Goal: Information Seeking & Learning: Learn about a topic

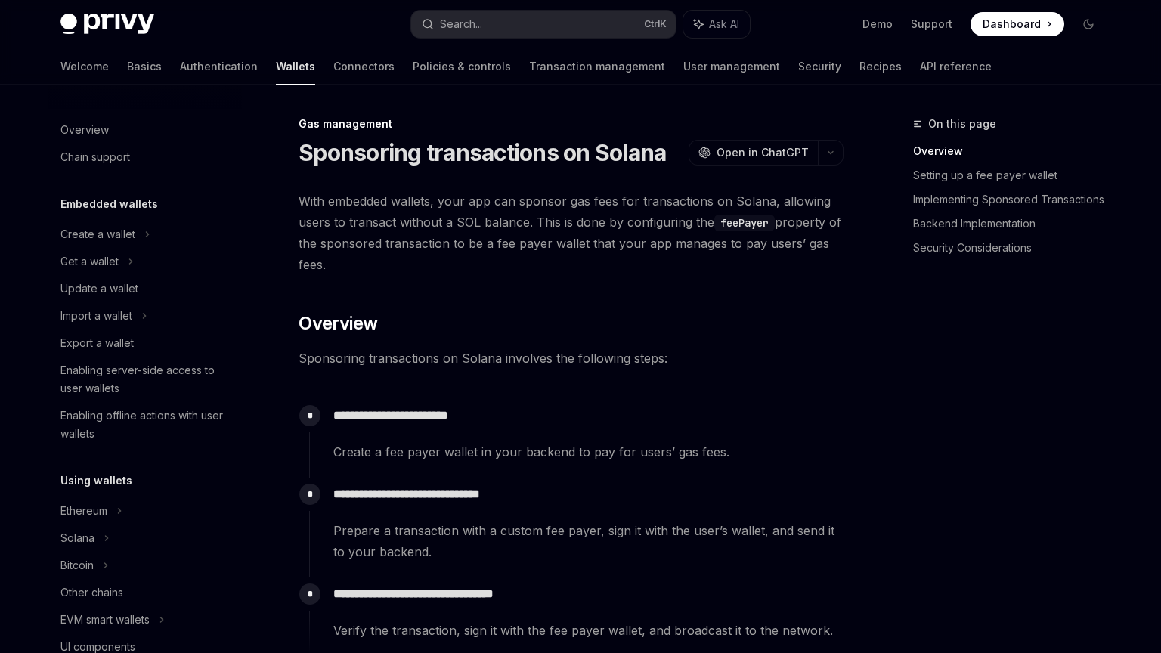
scroll to position [655, 0]
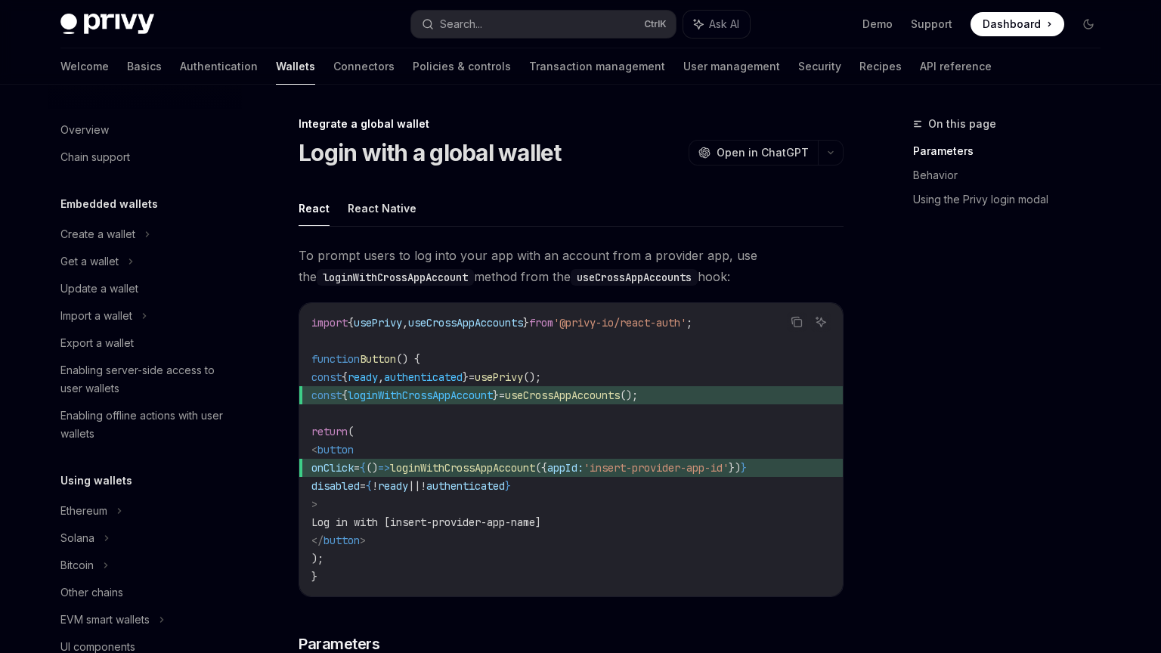
scroll to position [845, 0]
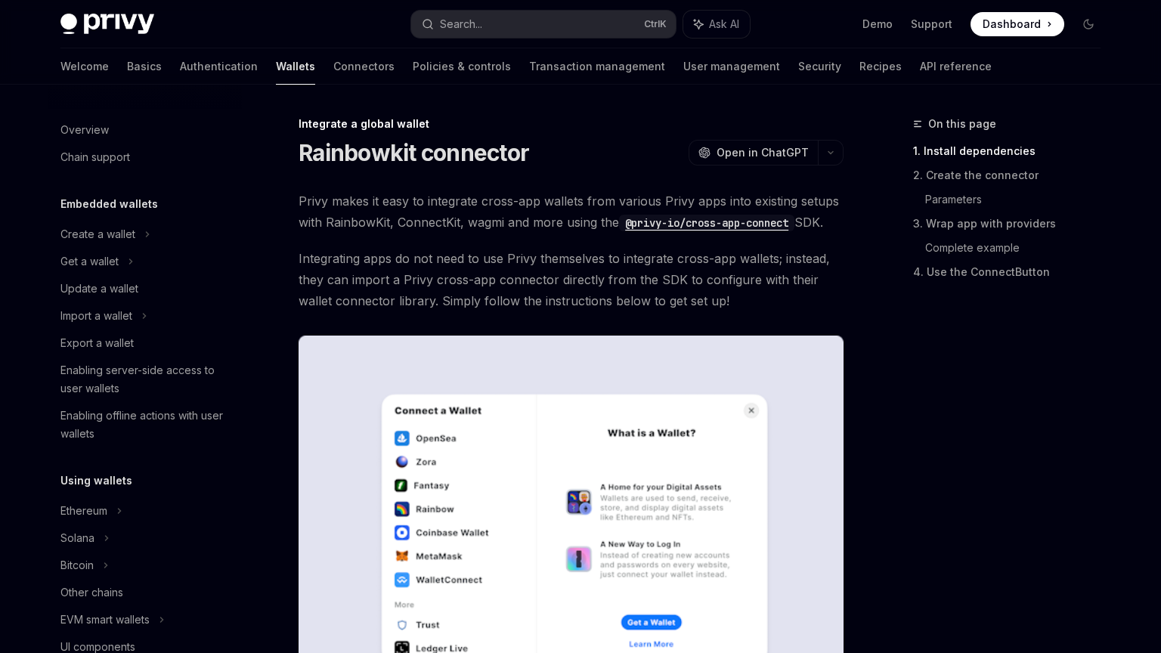
scroll to position [845, 0]
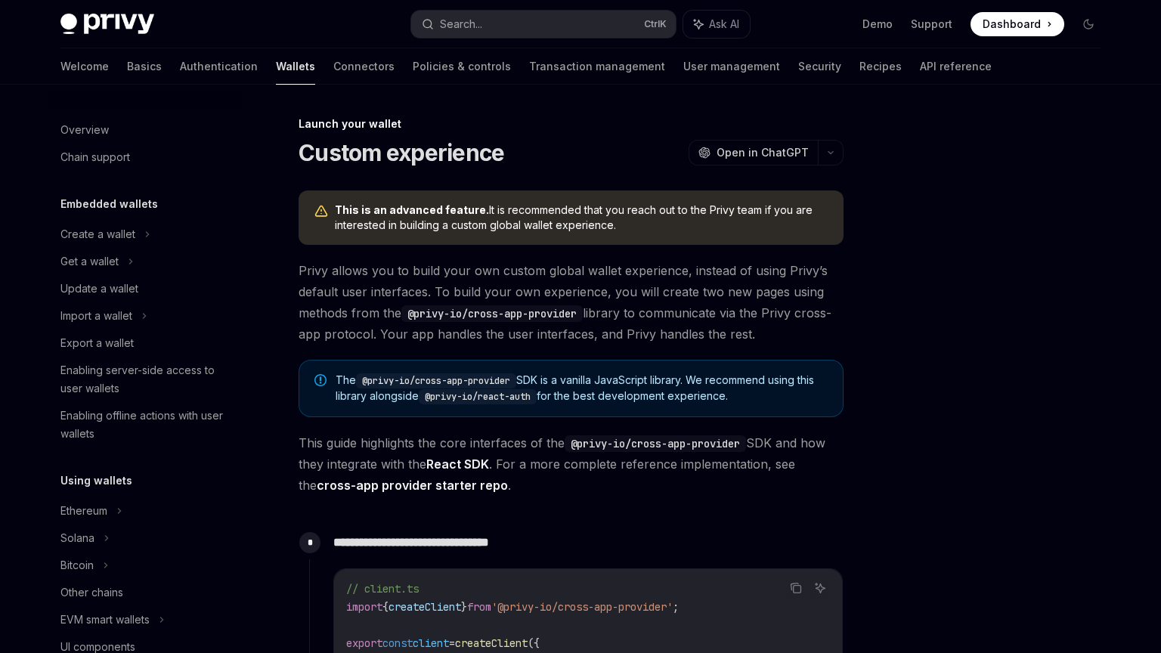
scroll to position [709, 0]
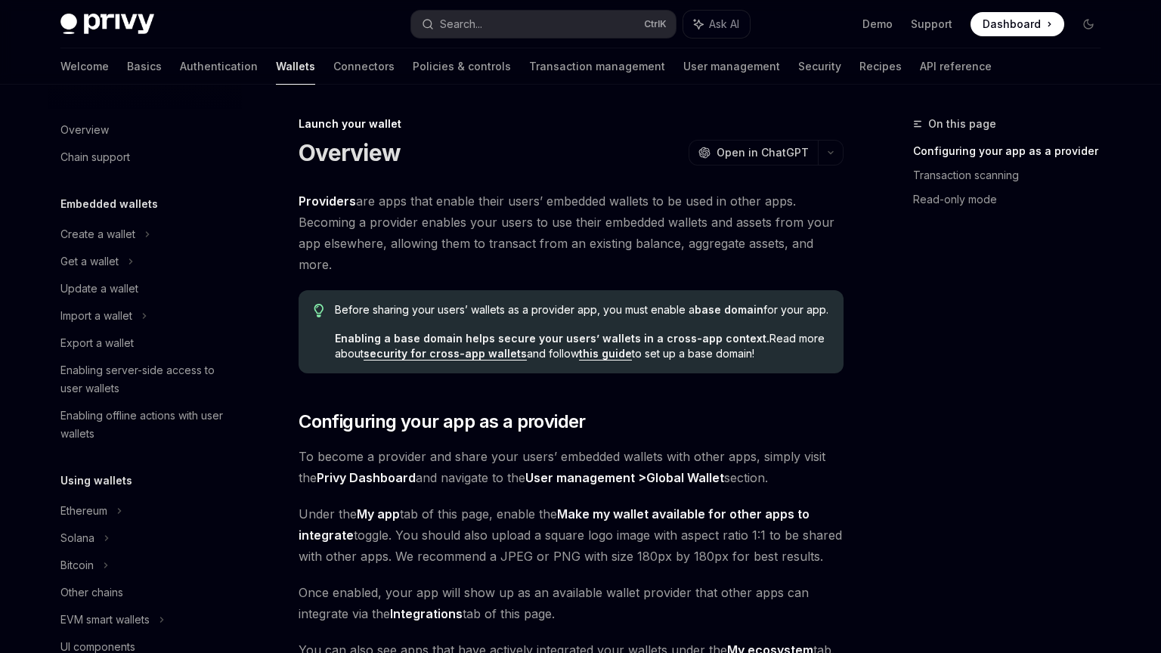
scroll to position [709, 0]
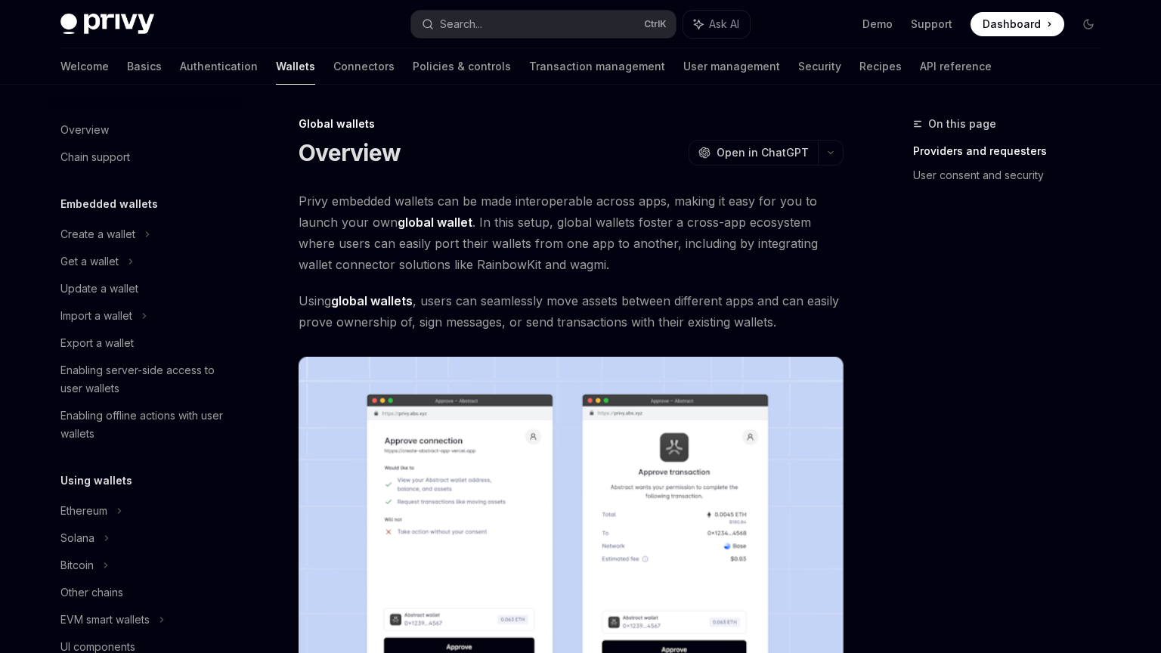
scroll to position [655, 0]
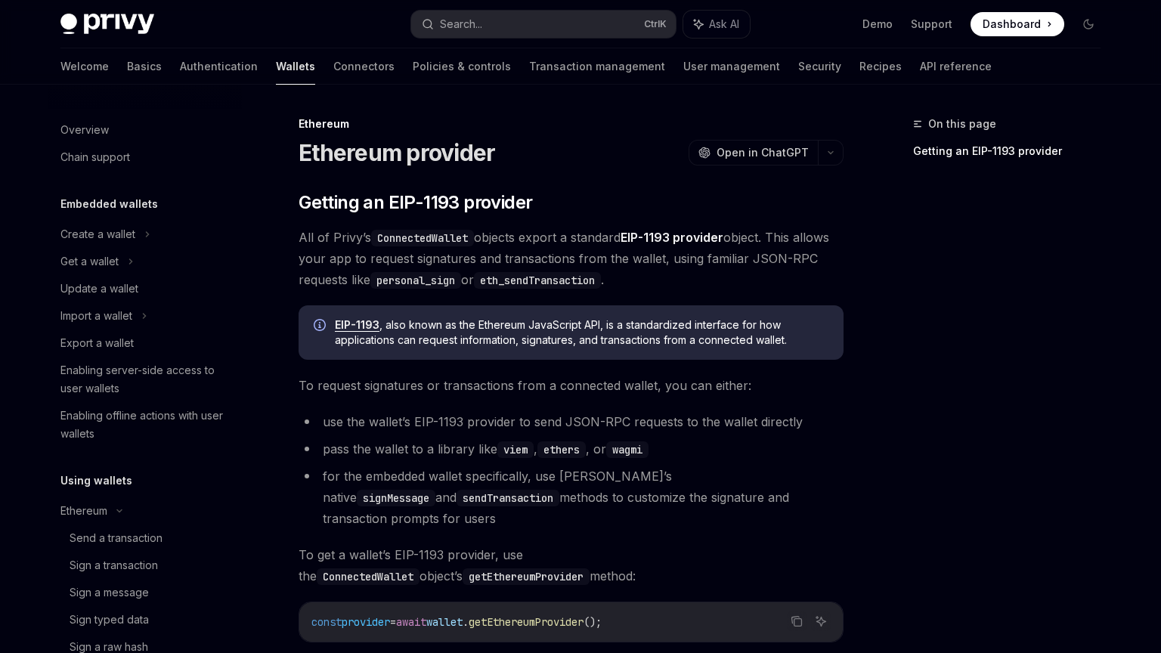
scroll to position [360, 0]
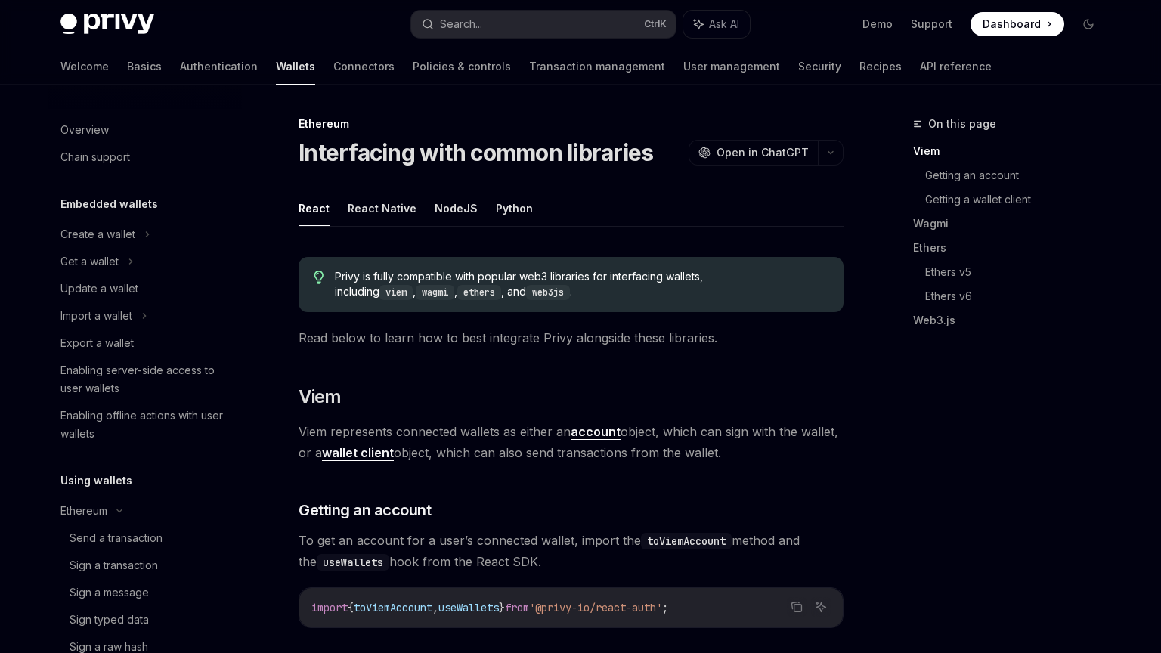
scroll to position [396, 0]
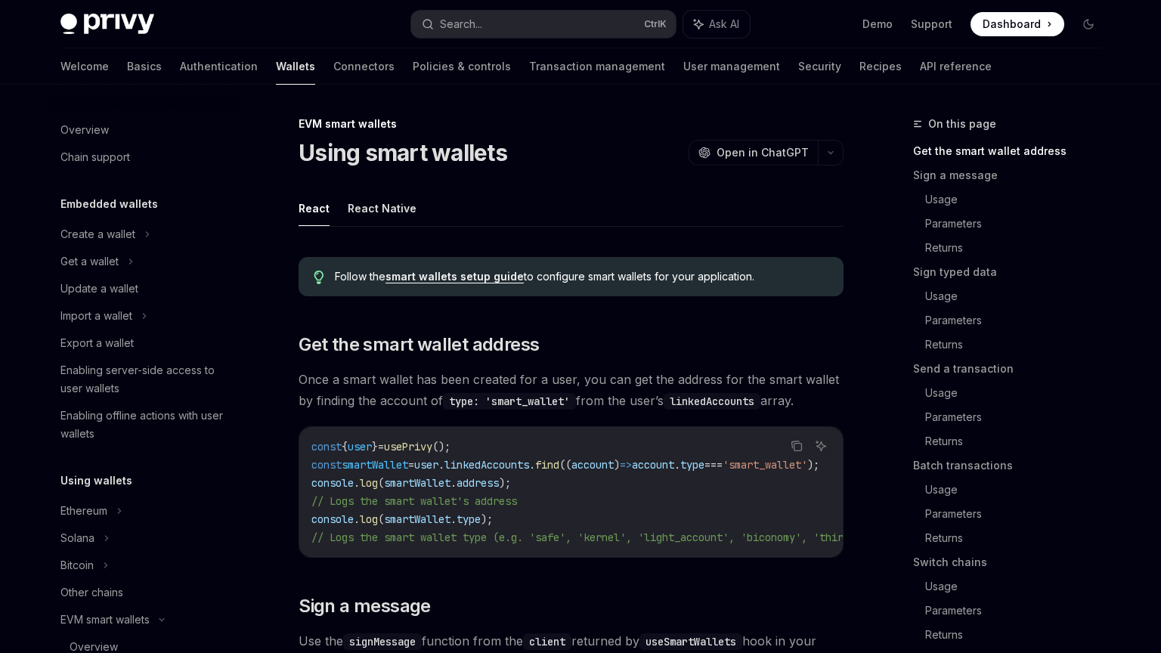
scroll to position [333, 0]
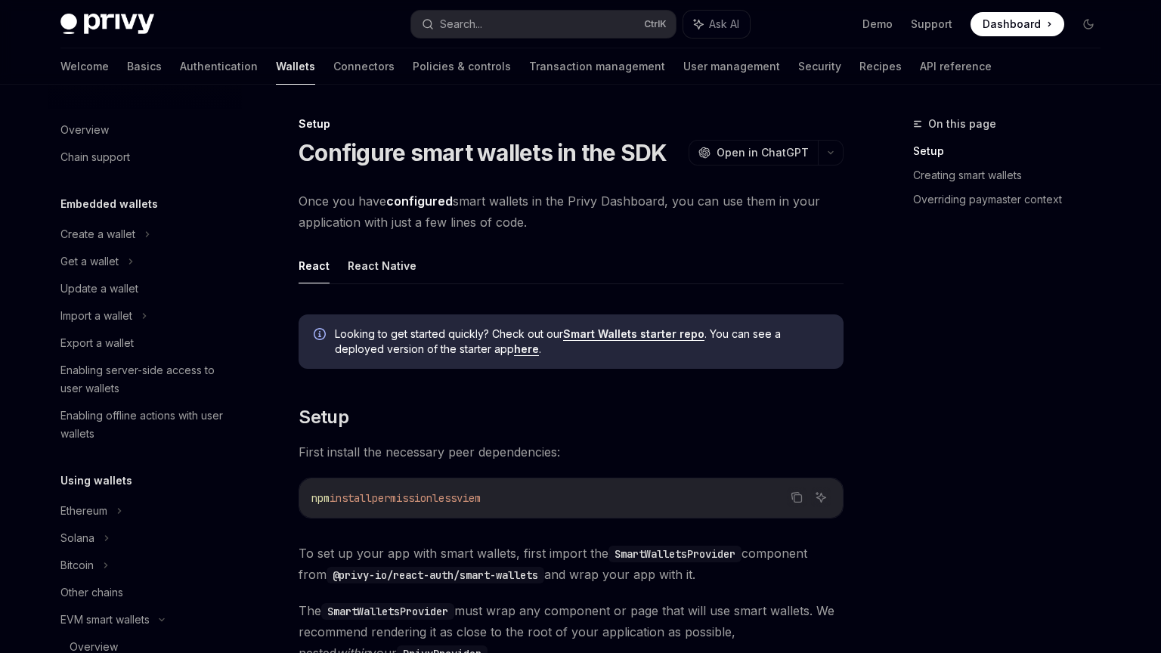
scroll to position [360, 0]
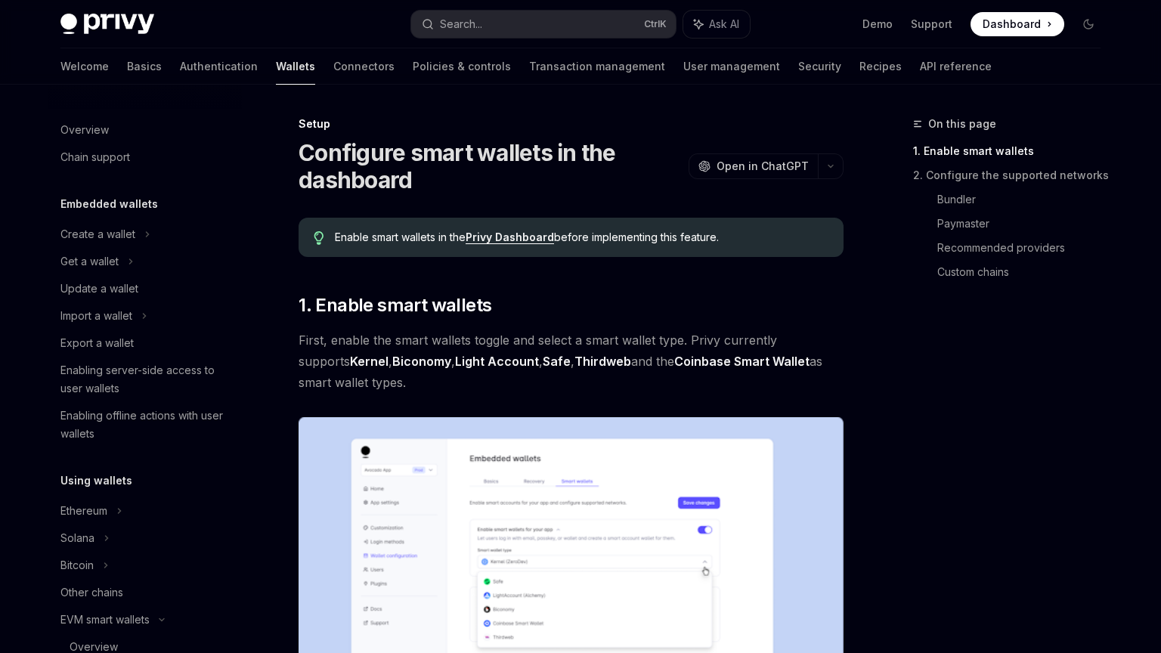
scroll to position [333, 0]
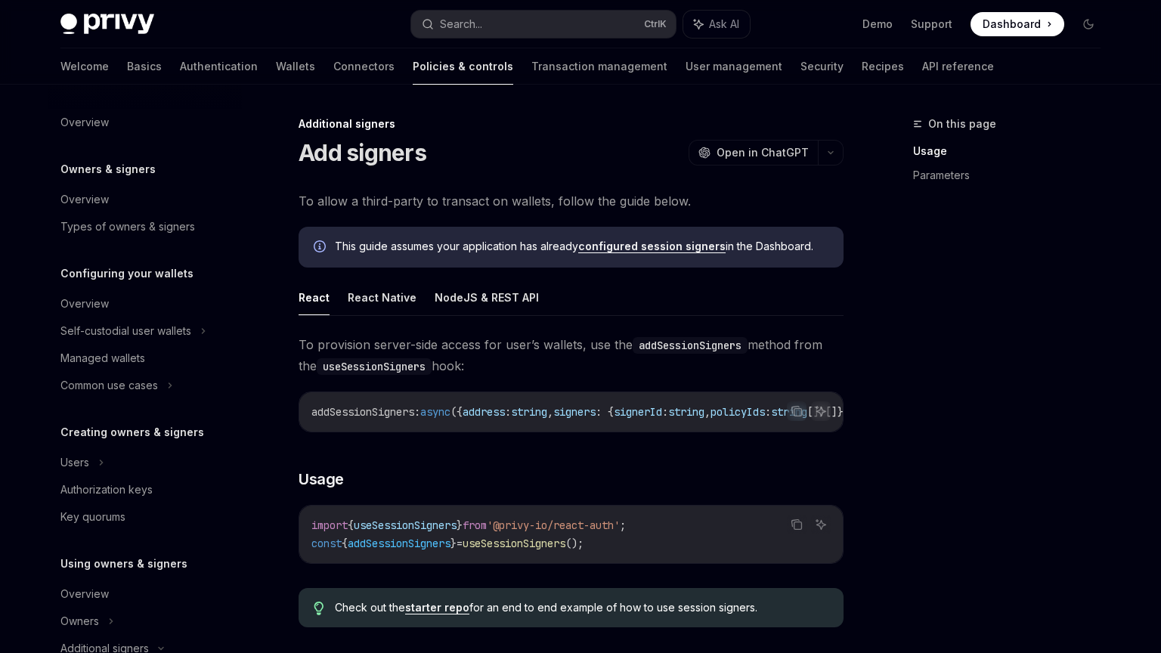
scroll to position [389, 0]
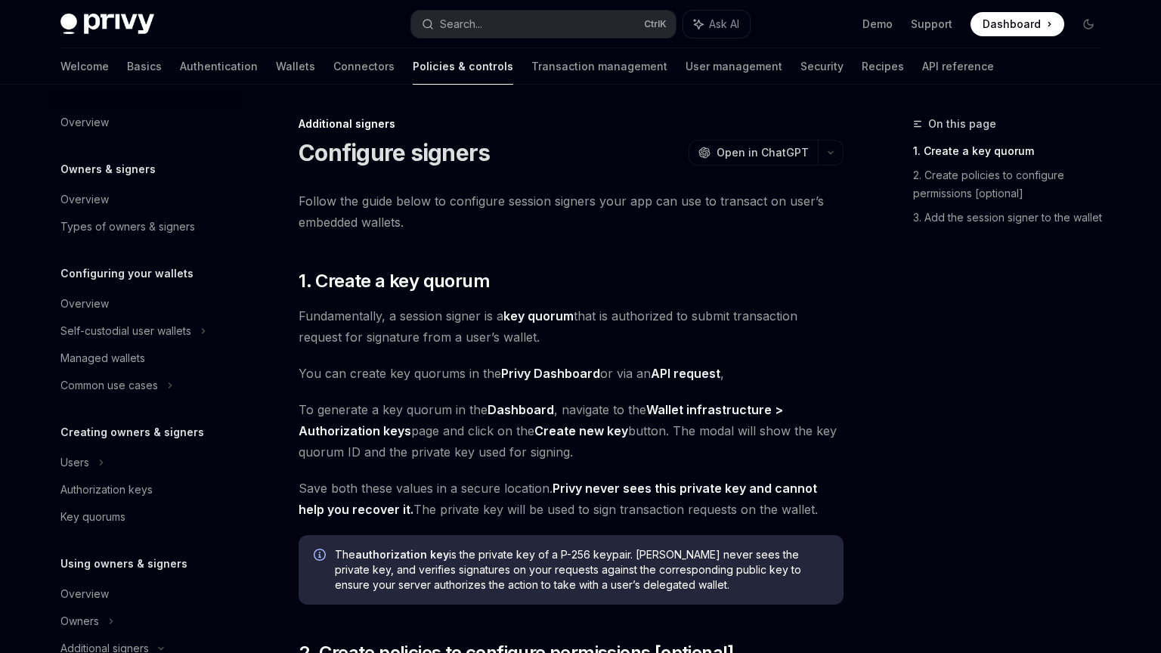
scroll to position [361, 0]
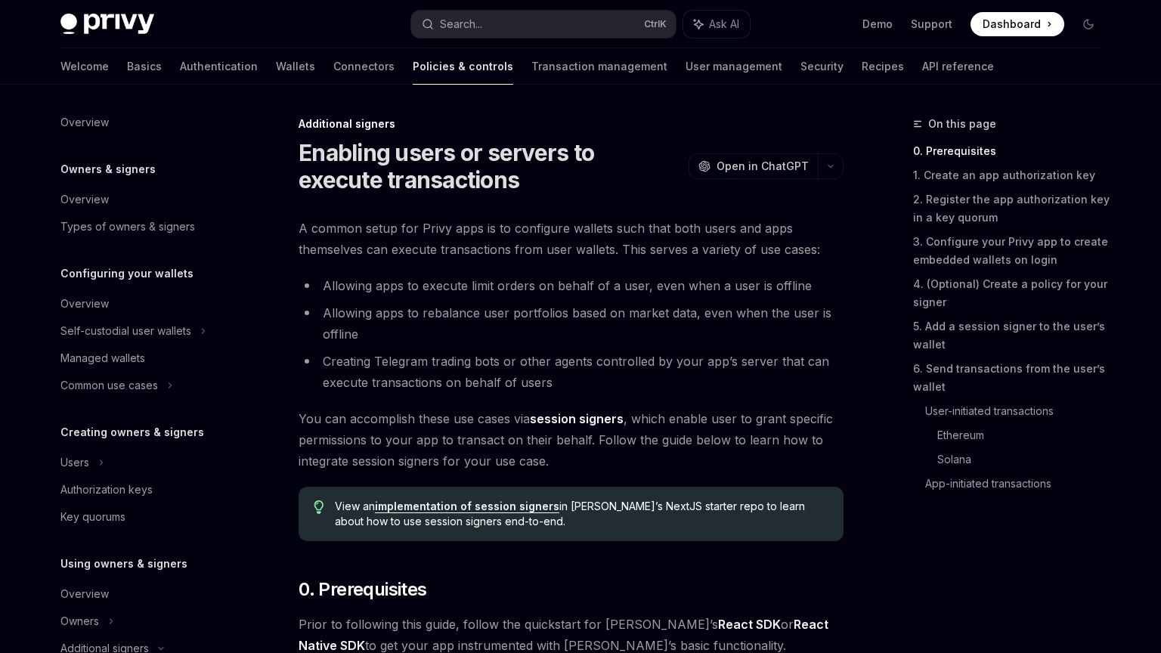
scroll to position [334, 0]
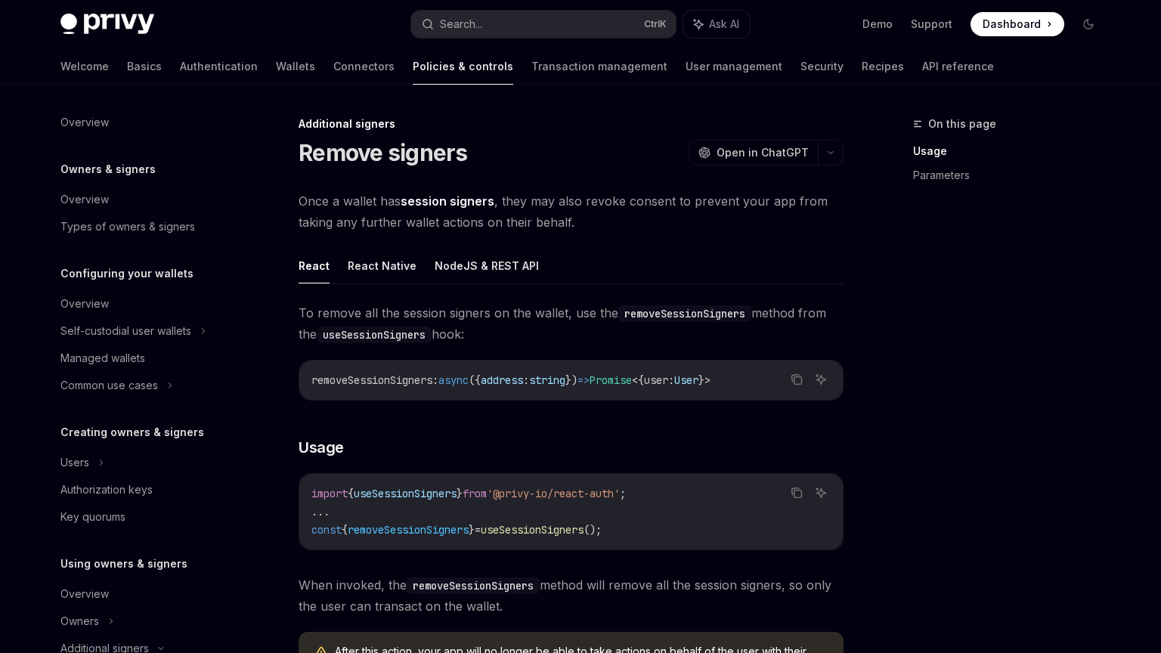
scroll to position [416, 0]
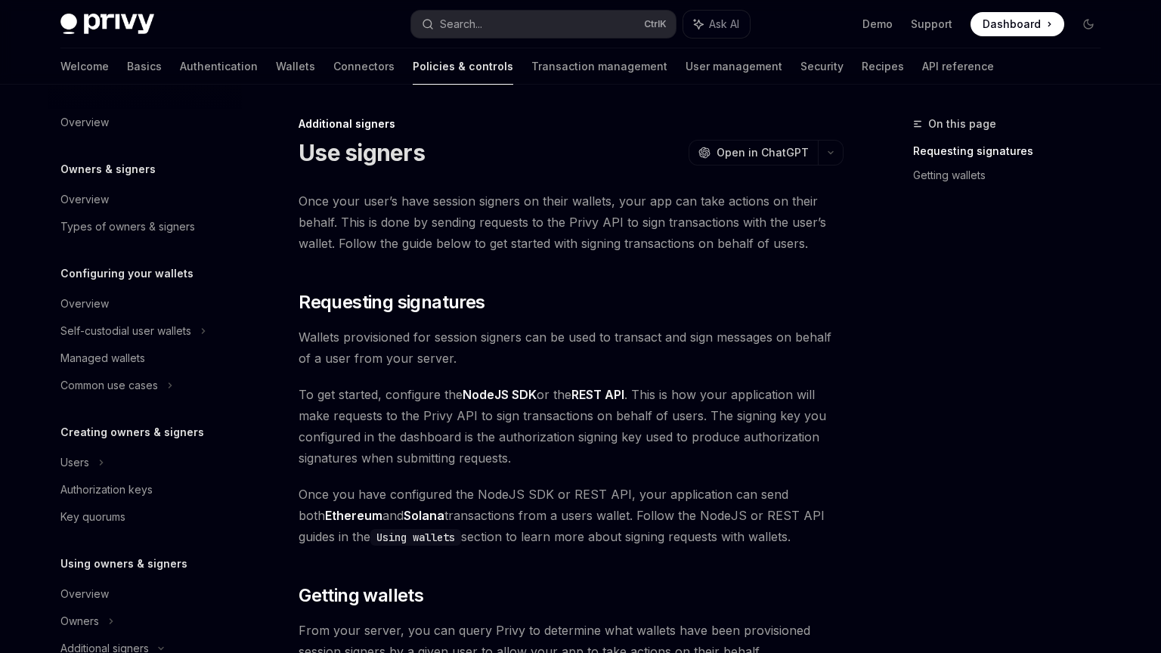
scroll to position [443, 0]
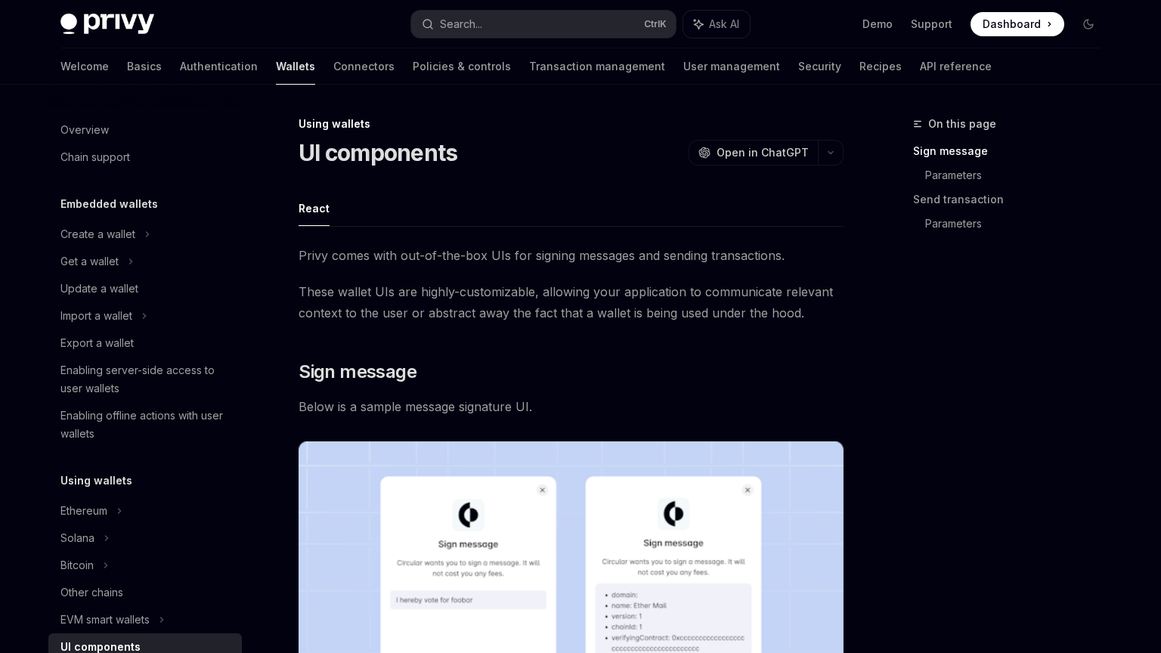
scroll to position [278, 0]
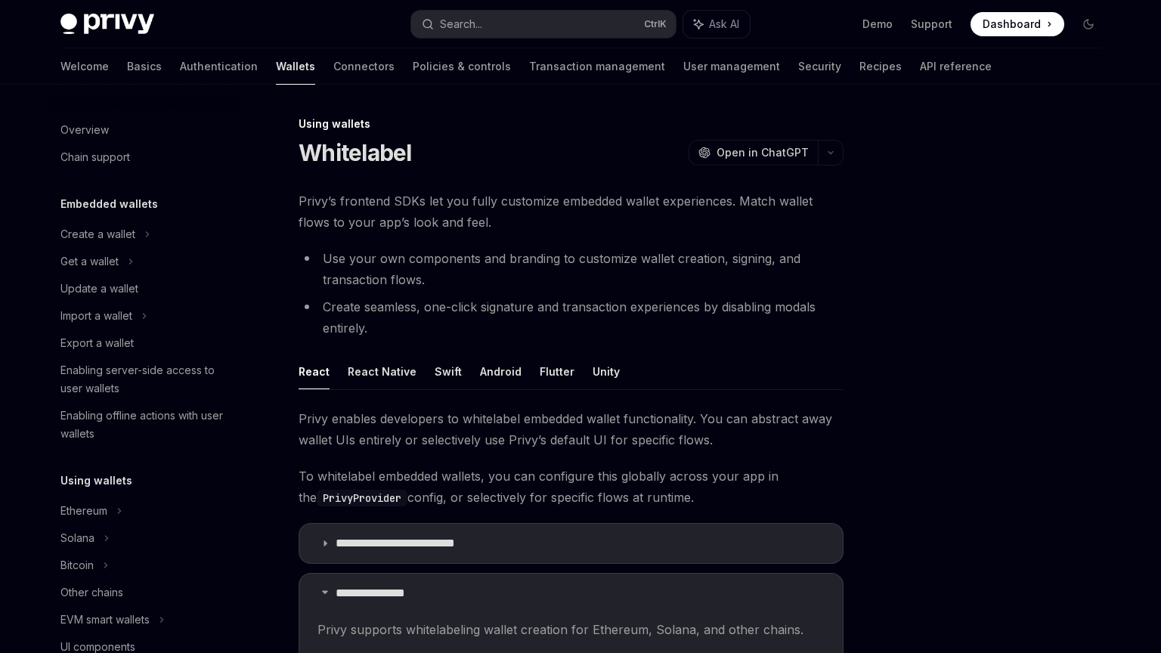
scroll to position [305, 0]
